Goal: Task Accomplishment & Management: Complete application form

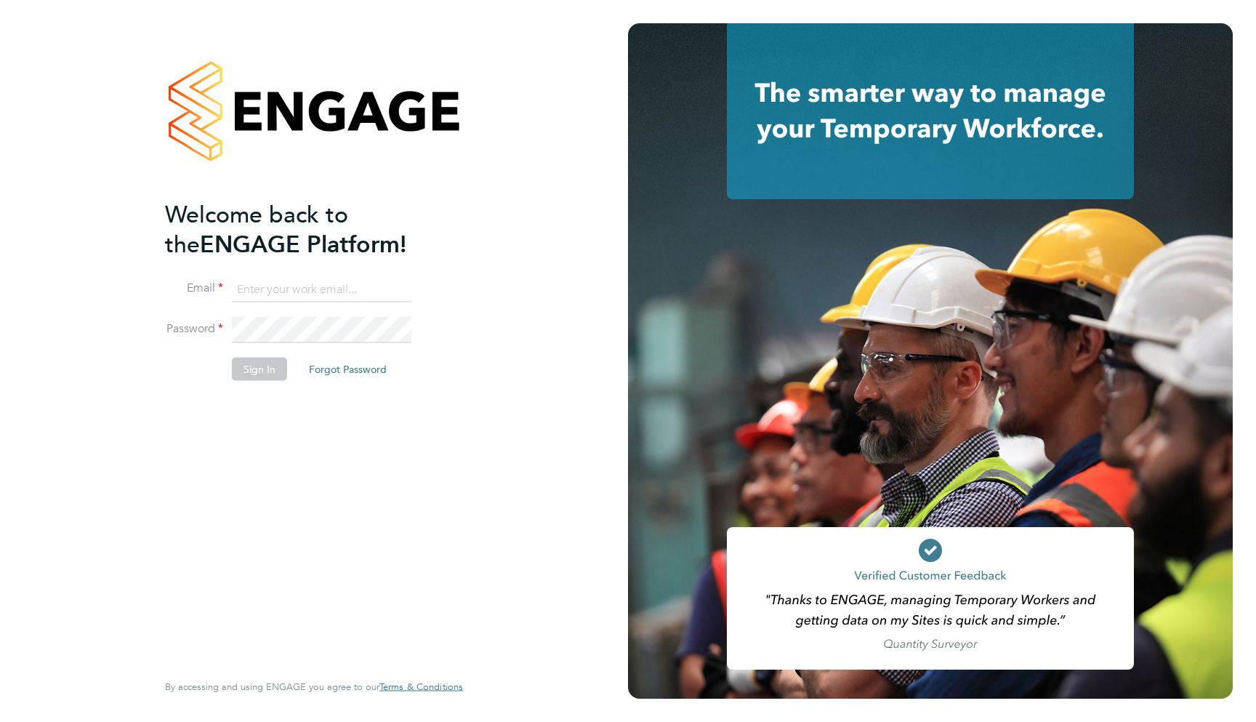
click at [319, 297] on input at bounding box center [322, 289] width 180 height 26
type input "support@engagelabs.io"
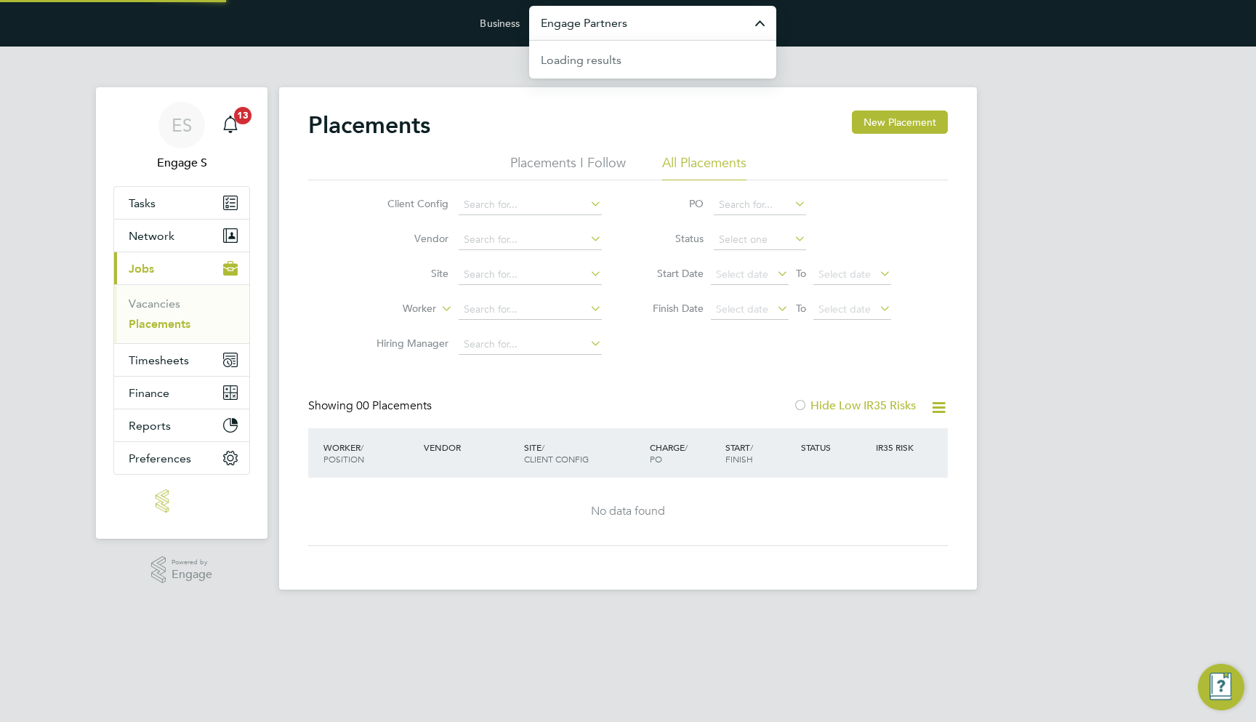
click at [625, 27] on input "Engage Partners" at bounding box center [652, 23] width 247 height 34
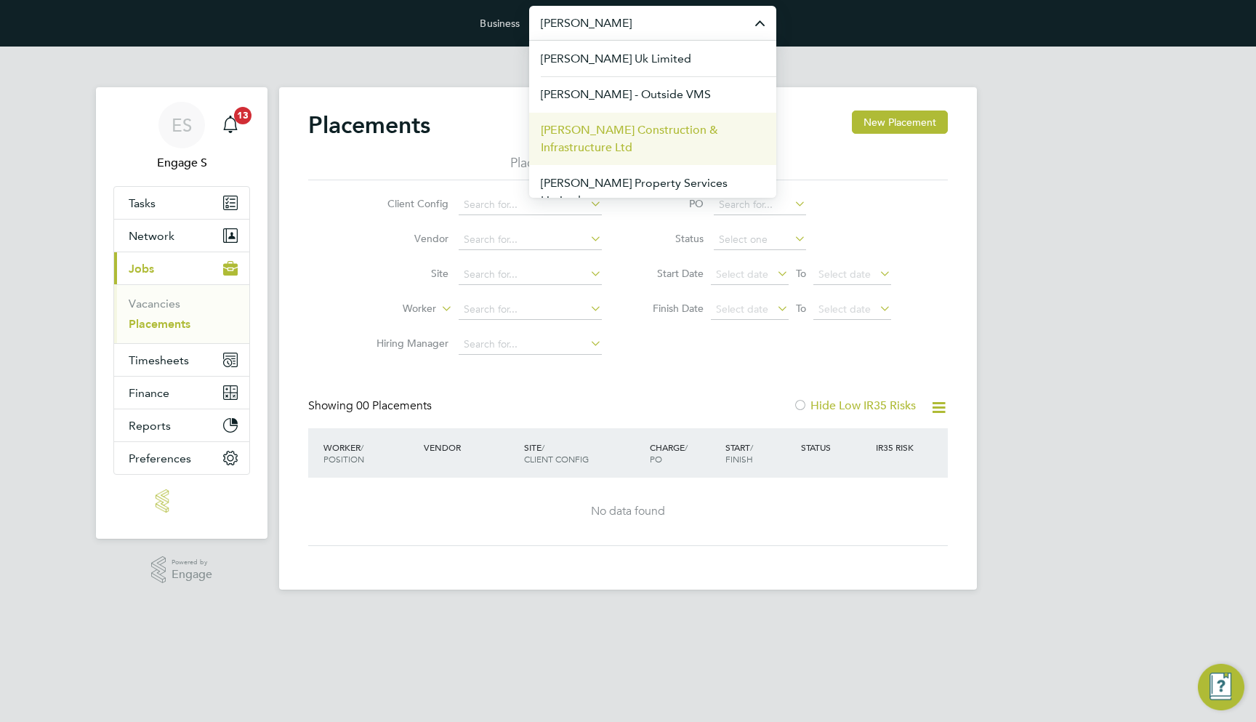
click at [609, 131] on span "[PERSON_NAME] Construction & Infrastructure Ltd" at bounding box center [653, 138] width 224 height 35
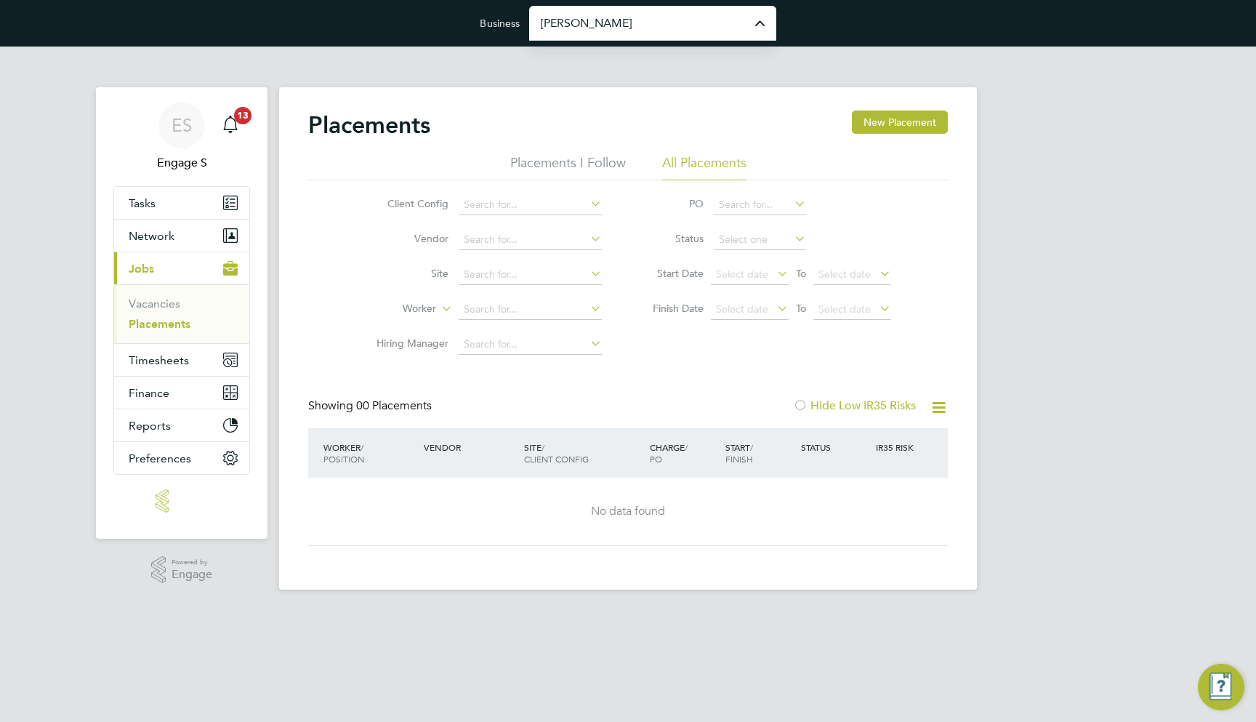
type input "[PERSON_NAME] Construction & Infrastructure Ltd"
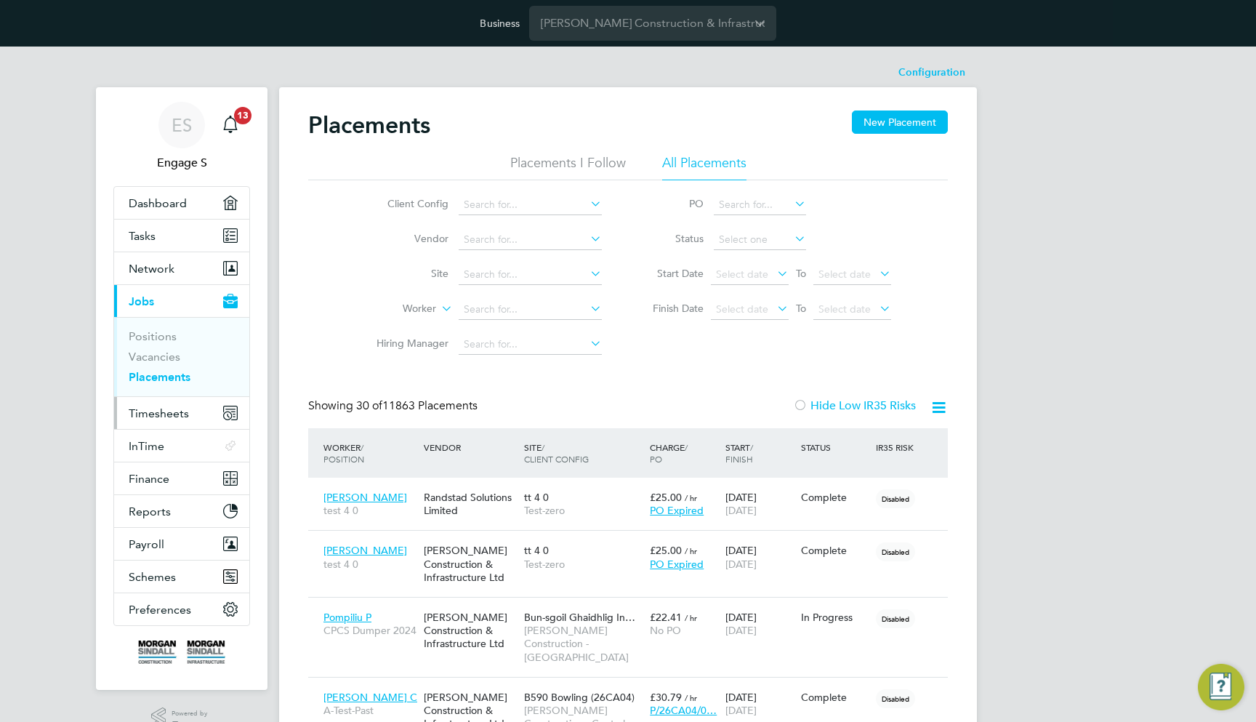
click at [180, 411] on span "Timesheets" at bounding box center [159, 413] width 60 height 14
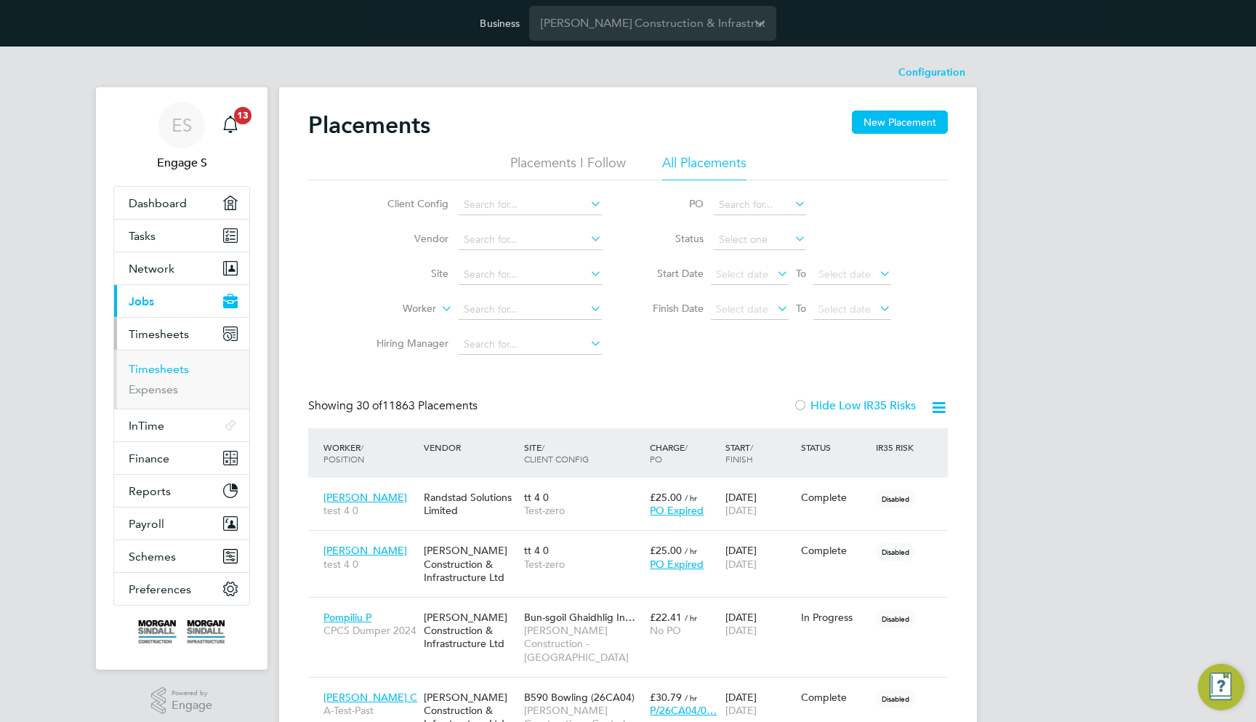
click at [165, 369] on link "Timesheets" at bounding box center [159, 369] width 60 height 14
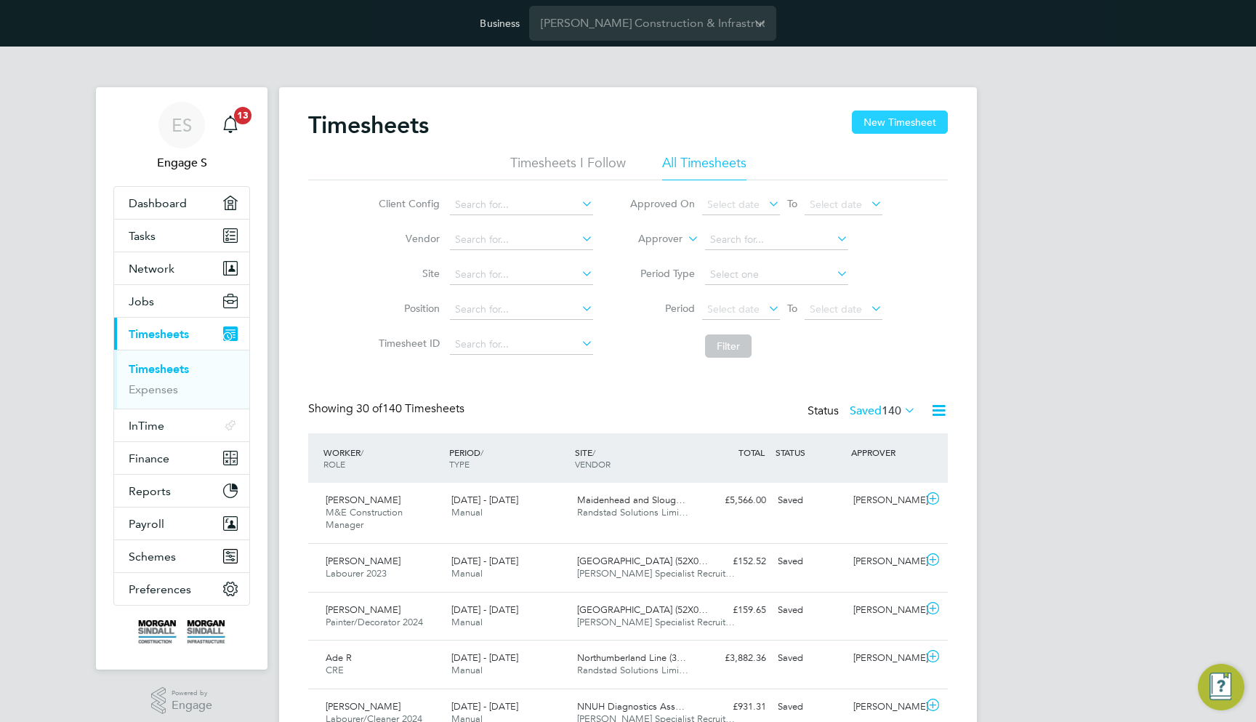
click at [924, 119] on button "New Timesheet" at bounding box center [900, 122] width 96 height 23
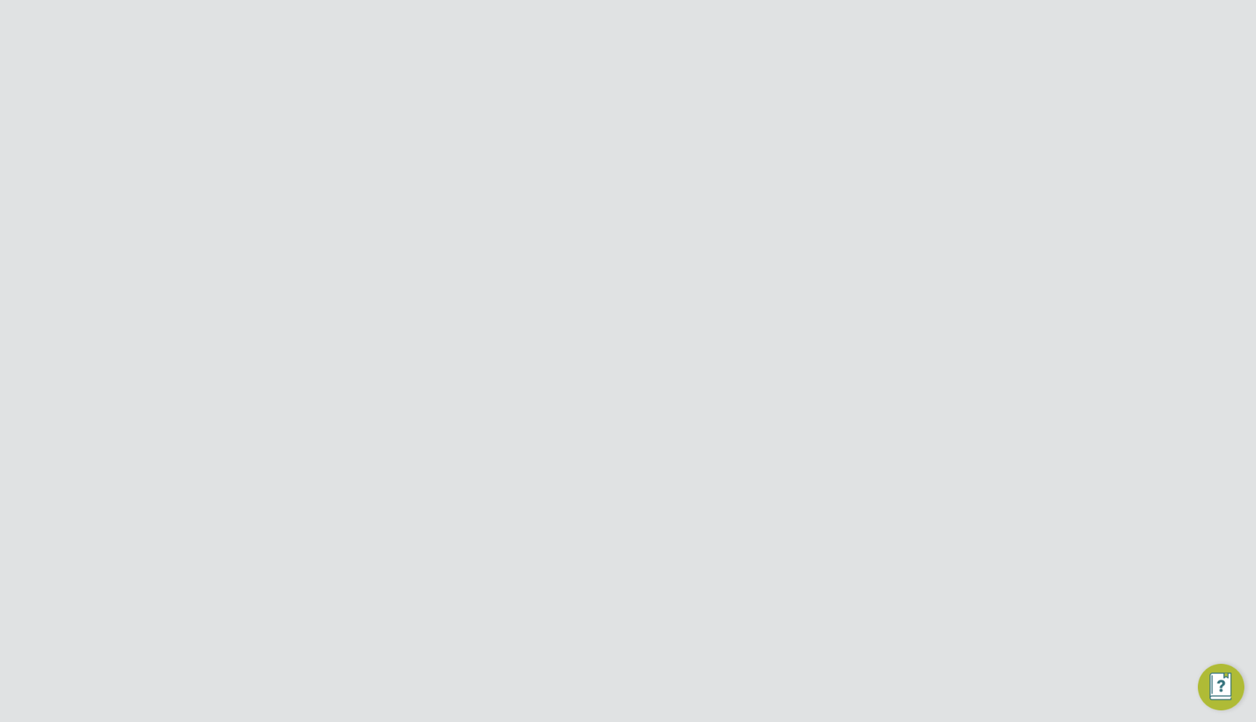
scroll to position [649, 0]
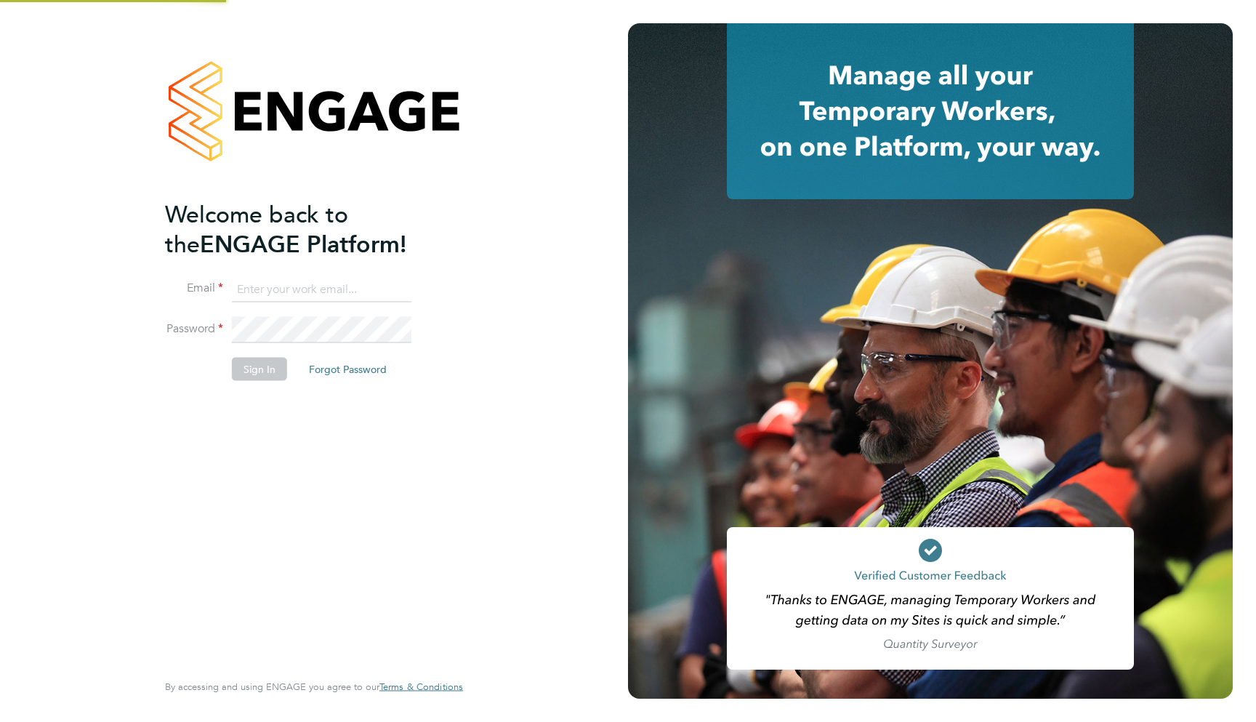
click at [304, 286] on input at bounding box center [322, 289] width 180 height 26
click at [282, 290] on input at bounding box center [322, 289] width 180 height 26
click at [270, 290] on input at bounding box center [322, 289] width 180 height 26
click at [273, 273] on ng-template "Welcome back to the ENGAGE Platform! Email Password Sign In Forgot Password" at bounding box center [307, 297] width 284 height 196
click at [273, 289] on input at bounding box center [322, 289] width 180 height 26
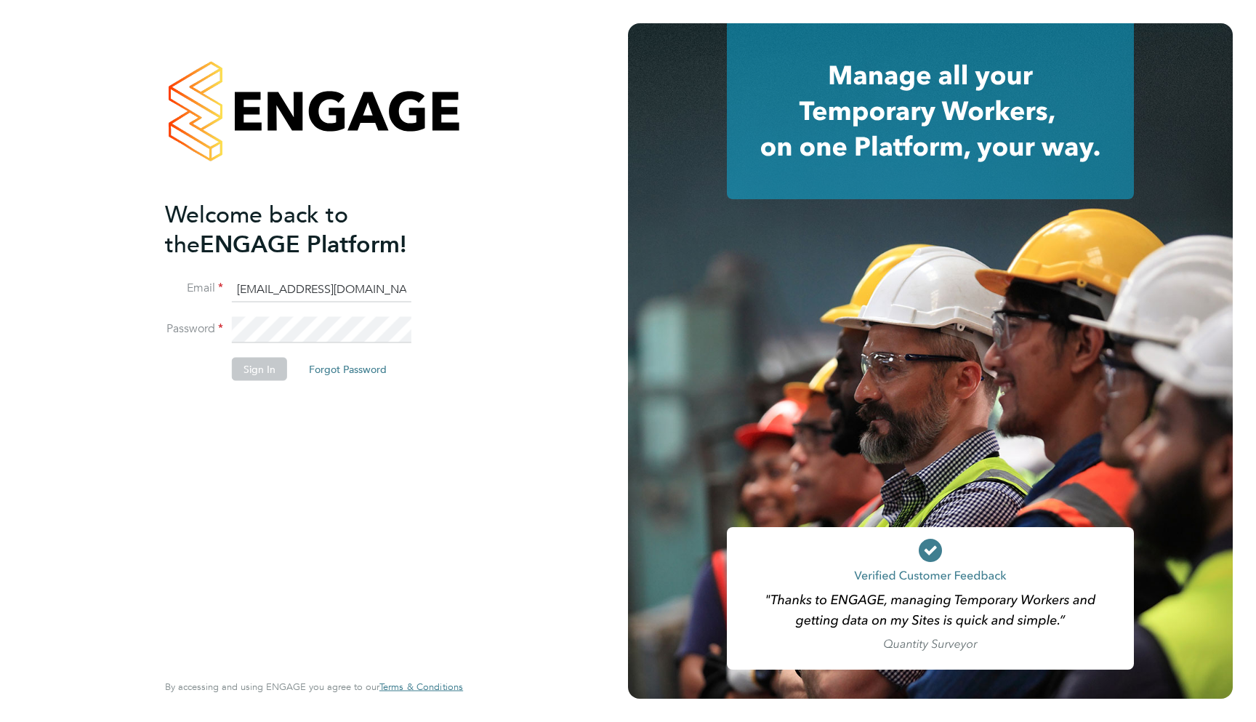
type input "support@engagelabs.io"
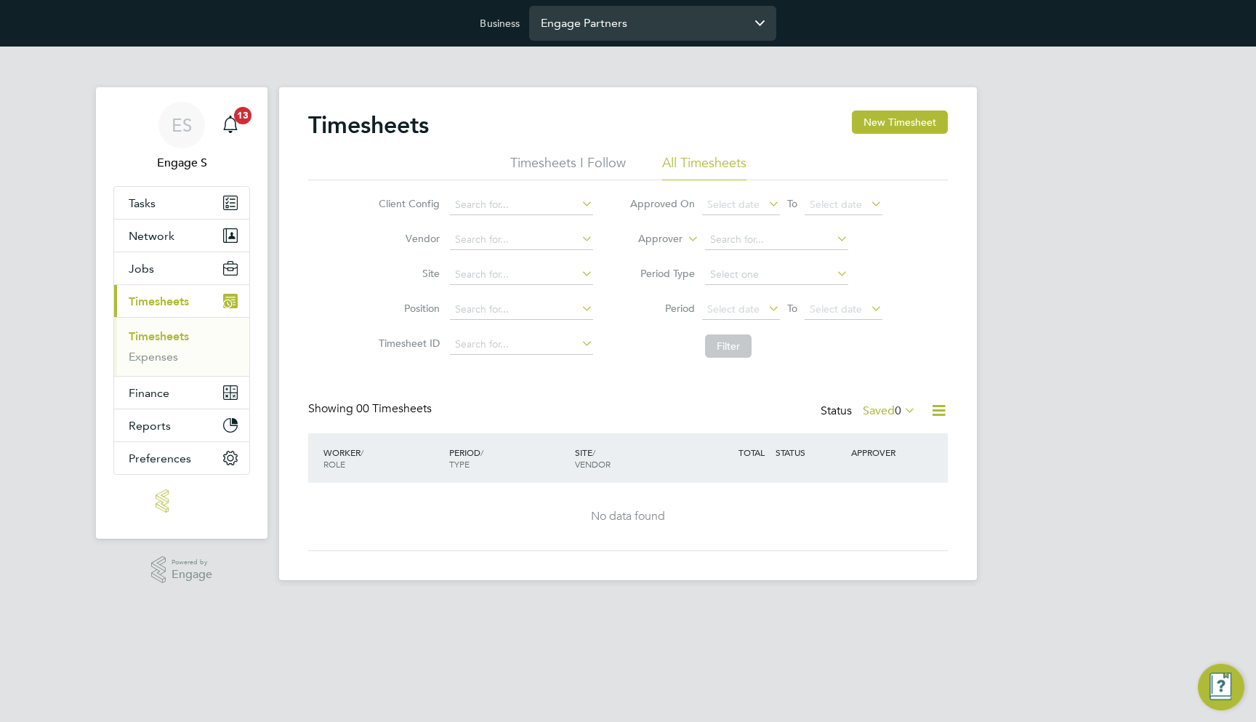
click at [607, 22] on input "Engage Partners" at bounding box center [652, 23] width 247 height 34
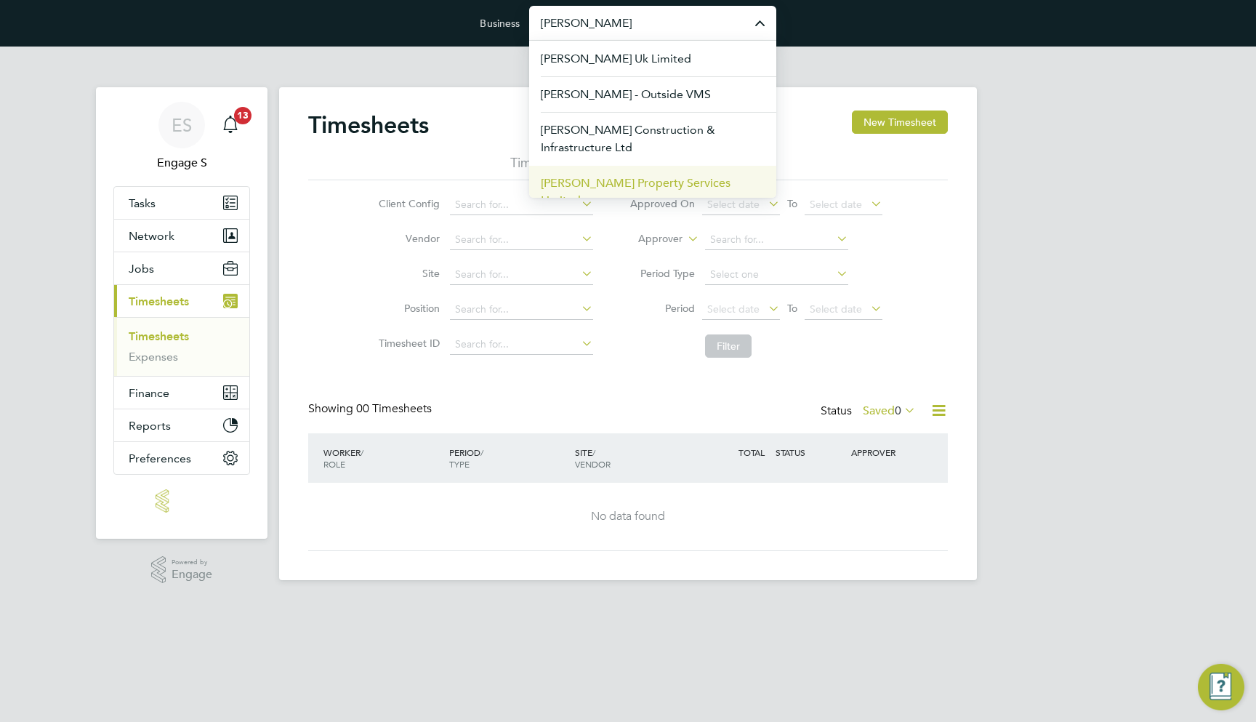
scroll to position [3, 0]
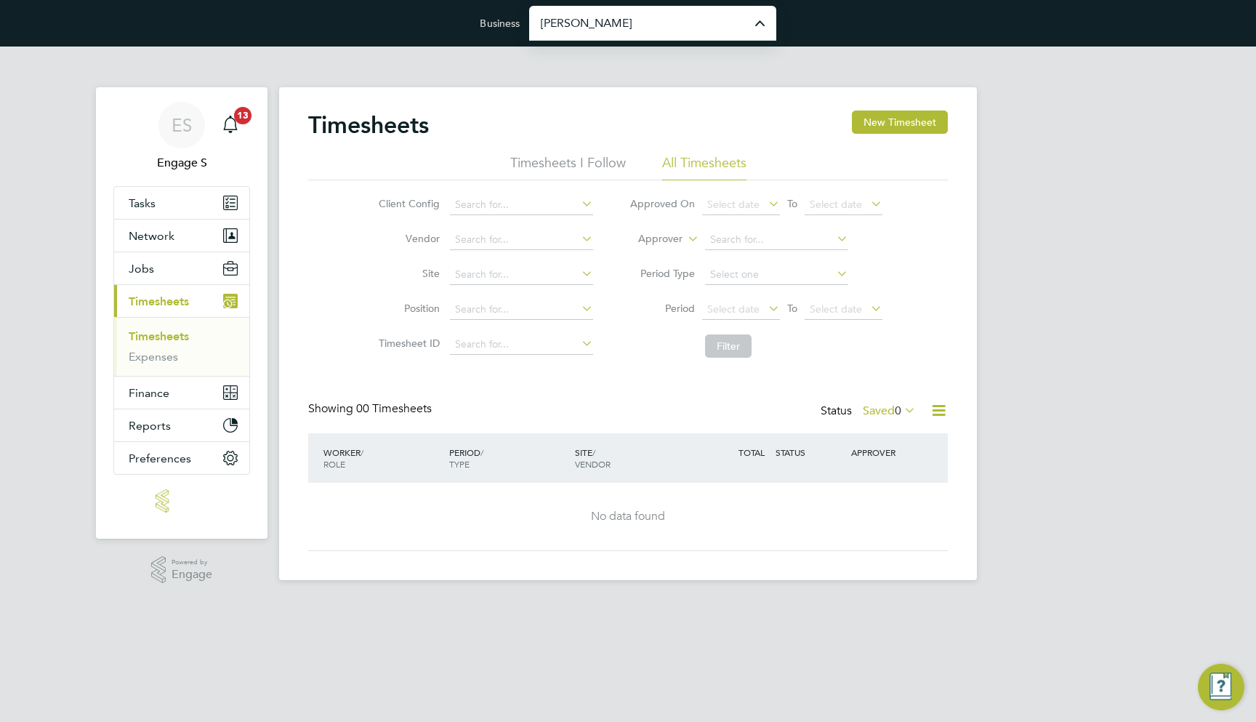
type input "[PERSON_NAME] Construction & Infrastructure Ltd"
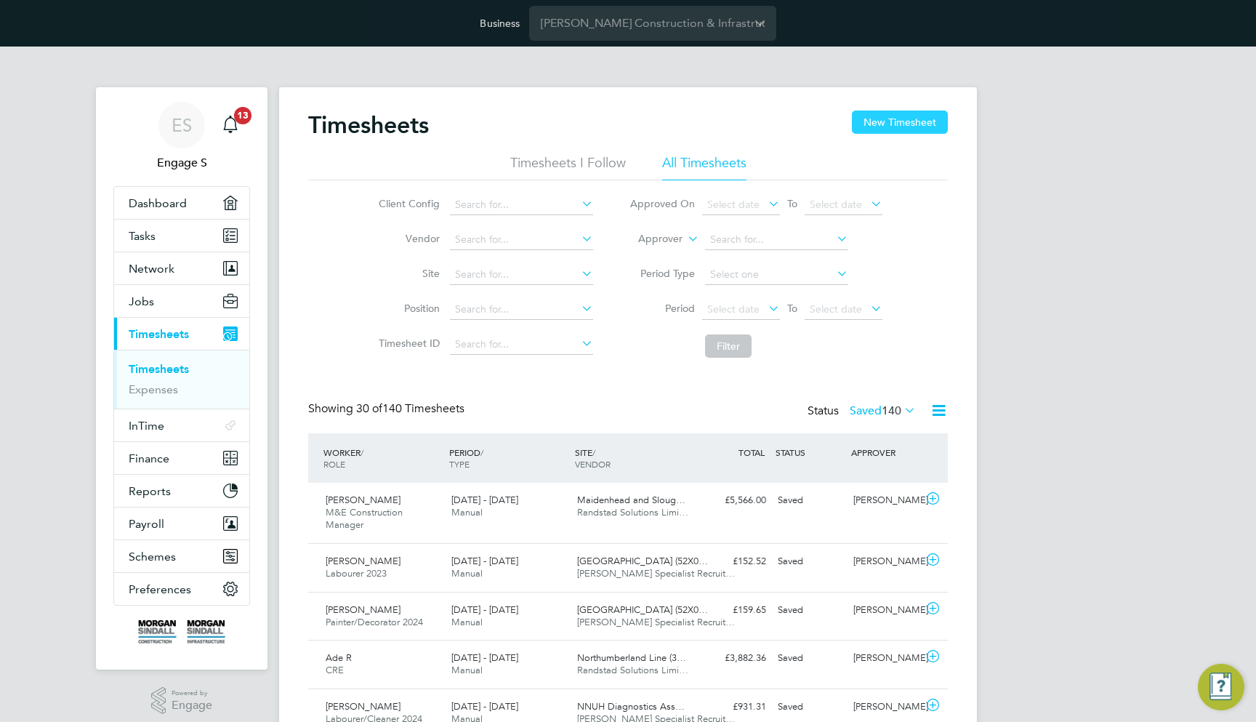
click at [905, 120] on button "New Timesheet" at bounding box center [900, 122] width 96 height 23
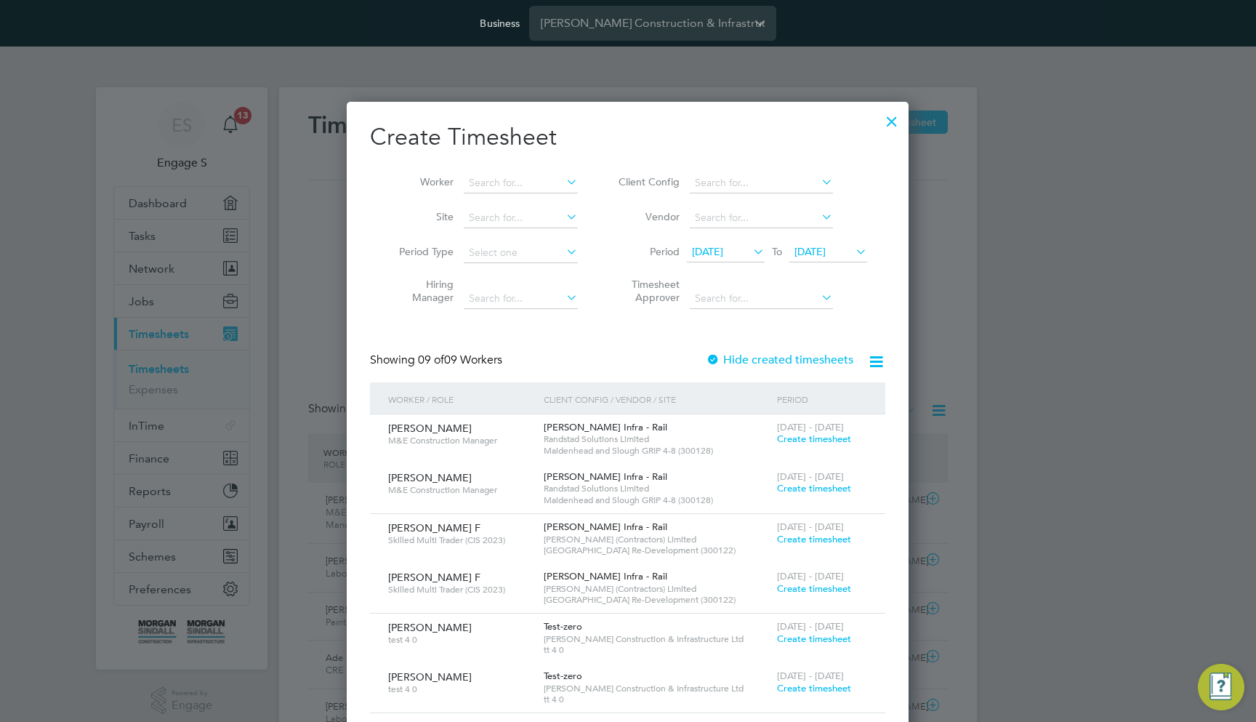
click at [811, 438] on span "Create timesheet" at bounding box center [814, 439] width 74 height 12
